Goal: Check status

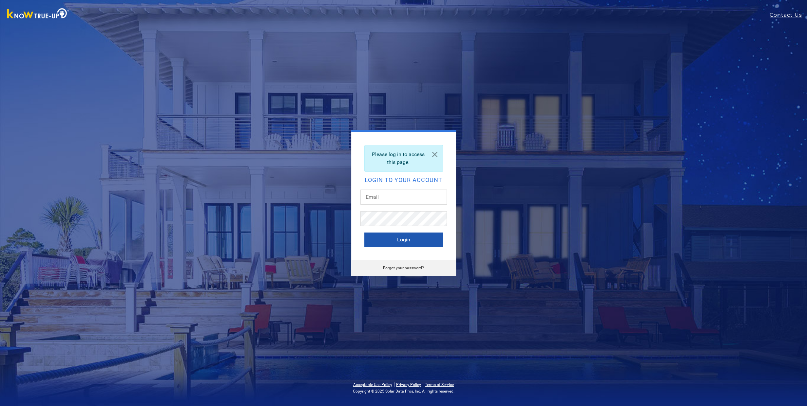
type input "wbmurray@yahoo.com"
click at [385, 238] on button "Login" at bounding box center [403, 239] width 79 height 14
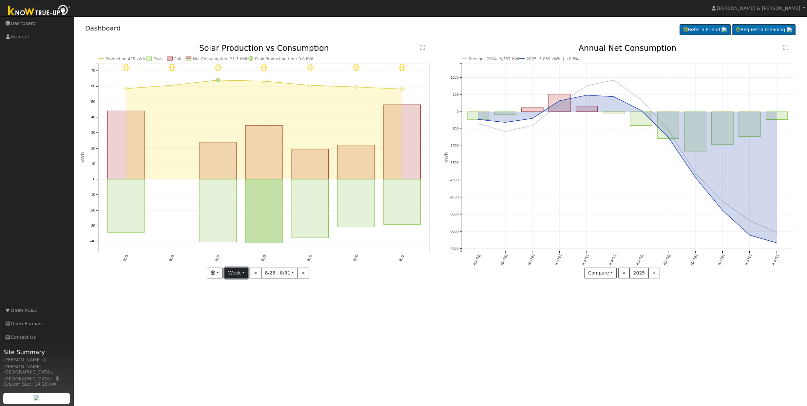
click at [246, 270] on button "Week" at bounding box center [237, 272] width 24 height 11
click at [243, 304] on link "Month" at bounding box center [248, 304] width 46 height 9
type input "[DATE]"
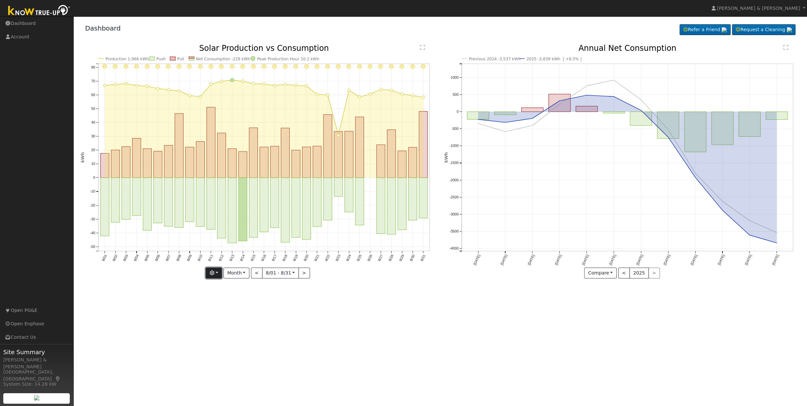
click at [220, 272] on button "button" at bounding box center [214, 272] width 16 height 11
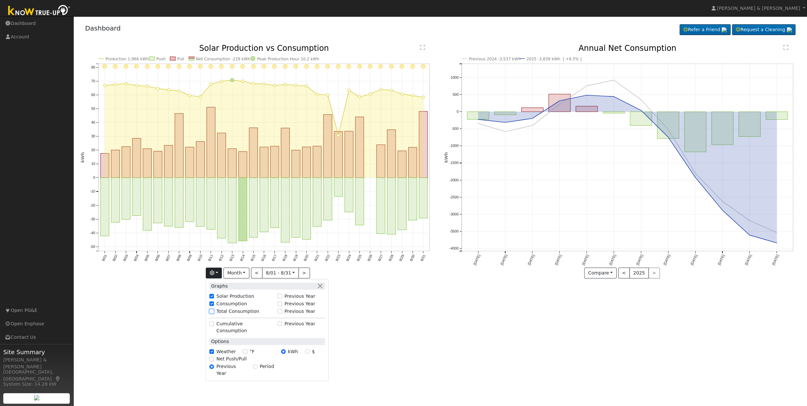
click at [213, 311] on input "Total Consumption" at bounding box center [211, 311] width 5 height 5
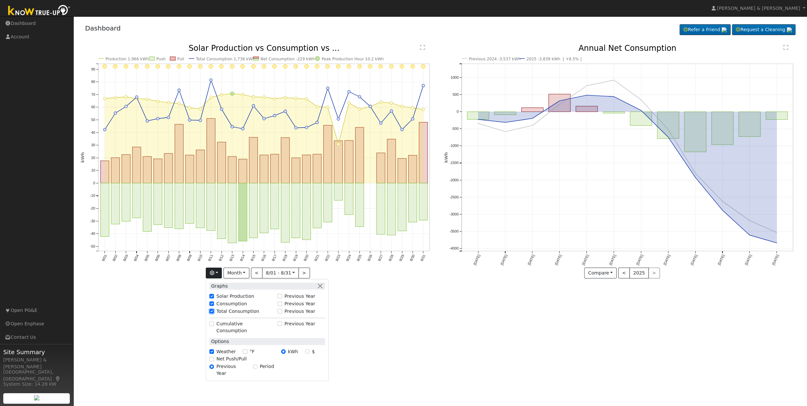
click at [213, 311] on input "Total Consumption" at bounding box center [211, 311] width 5 height 5
checkbox input "false"
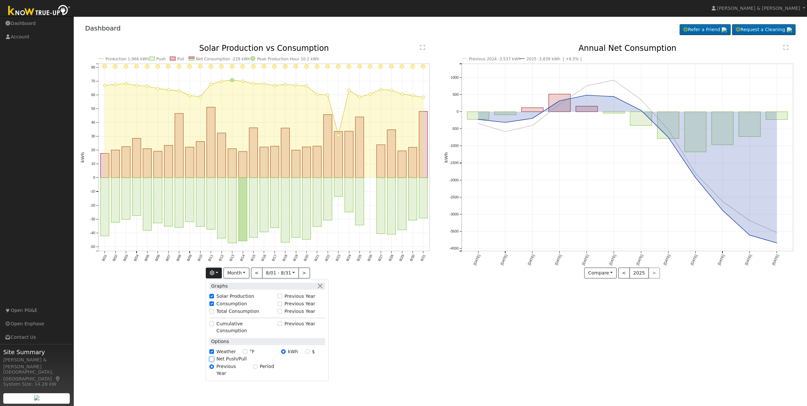
click at [214, 357] on input "Net Push/Pull" at bounding box center [211, 359] width 5 height 5
checkbox input "true"
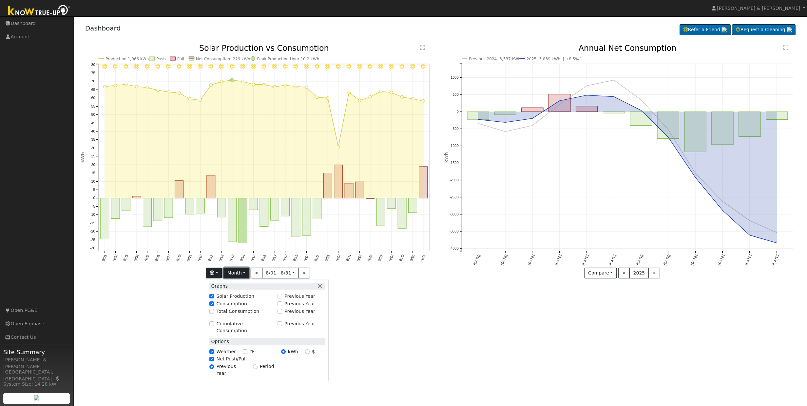
click at [247, 274] on button "Month" at bounding box center [237, 272] width 26 height 11
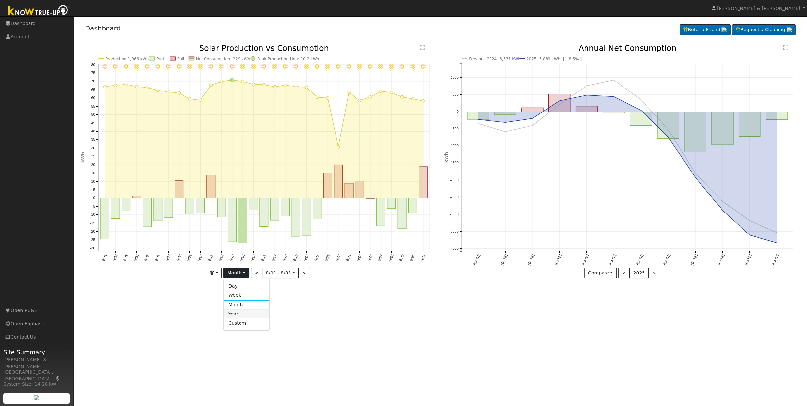
click at [242, 312] on link "Year" at bounding box center [247, 313] width 46 height 9
type input "[DATE]"
